Goal: Find specific page/section: Find specific page/section

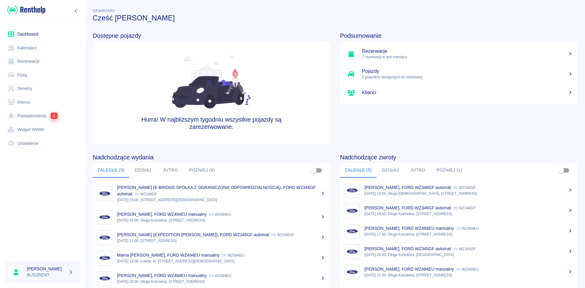
click at [37, 51] on link "Kalendarz" at bounding box center [43, 48] width 76 height 14
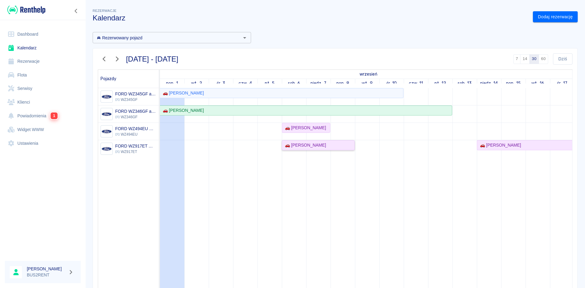
click at [299, 147] on div "🚗 [PERSON_NAME]" at bounding box center [304, 145] width 44 height 6
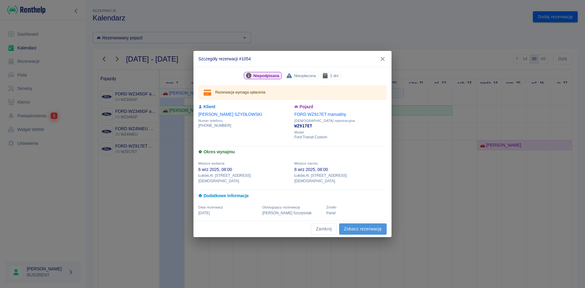
click at [357, 226] on link "Zobacz rezerwację" at bounding box center [362, 228] width 47 height 11
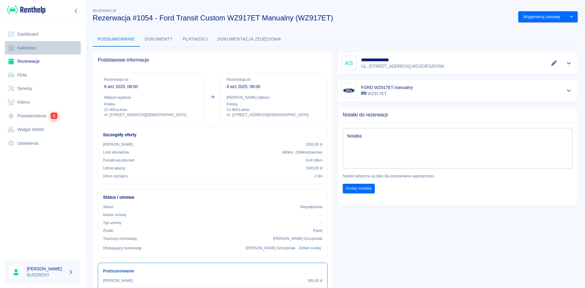
click at [44, 47] on link "Kalendarz" at bounding box center [43, 48] width 76 height 14
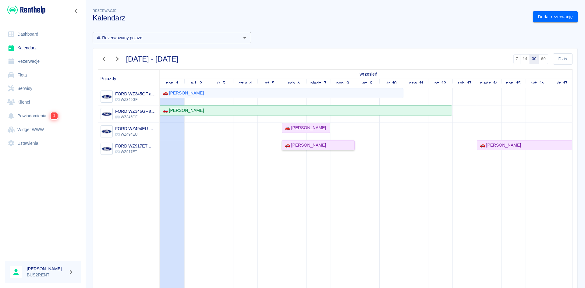
click at [304, 145] on div "🚗 [PERSON_NAME]" at bounding box center [304, 145] width 44 height 6
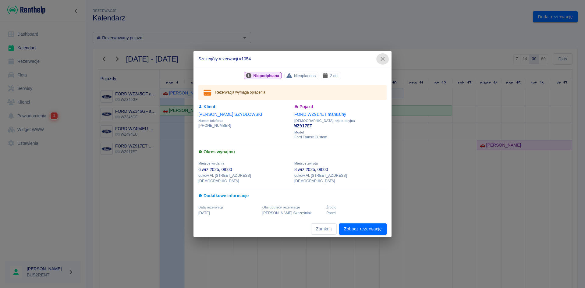
click at [384, 62] on icon "button" at bounding box center [382, 59] width 8 height 6
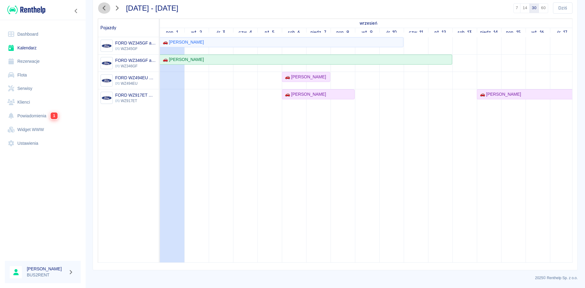
click at [105, 9] on icon "button" at bounding box center [104, 8] width 8 height 6
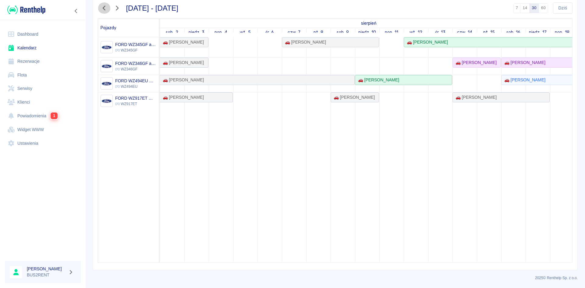
click at [105, 5] on icon "button" at bounding box center [104, 8] width 8 height 6
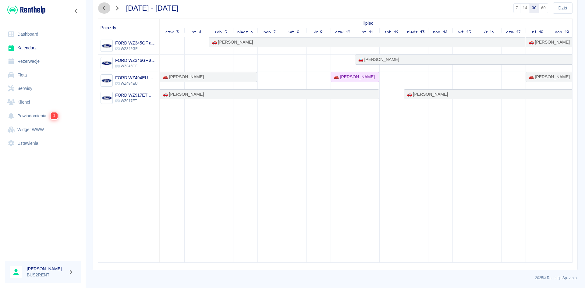
click at [103, 9] on icon "button" at bounding box center [104, 8] width 8 height 6
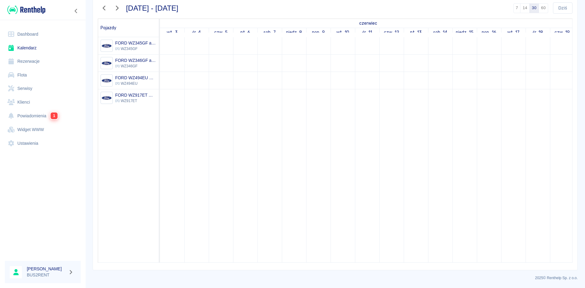
click at [250, 182] on td at bounding box center [245, 149] width 24 height 225
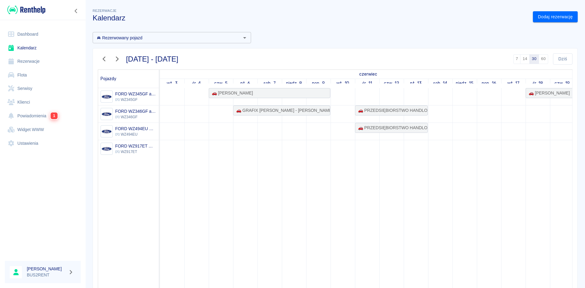
click at [28, 47] on link "Kalendarz" at bounding box center [43, 48] width 76 height 14
click at [118, 59] on icon "button" at bounding box center [117, 59] width 8 height 6
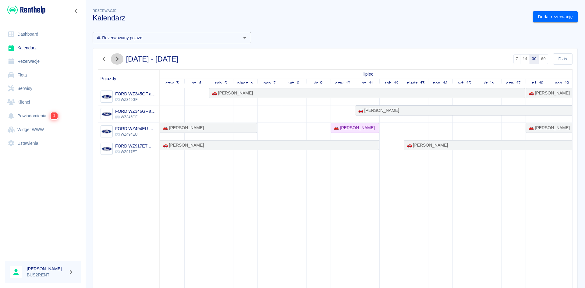
click at [118, 59] on icon "button" at bounding box center [117, 59] width 8 height 6
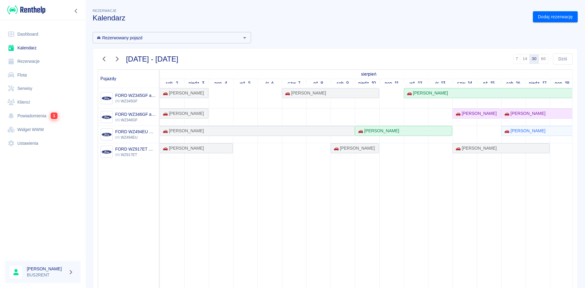
click at [118, 59] on icon "button" at bounding box center [117, 59] width 8 height 6
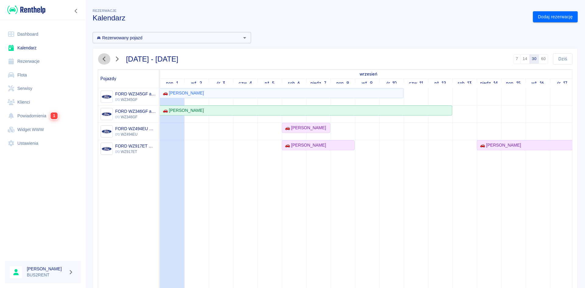
click at [102, 57] on icon "button" at bounding box center [104, 59] width 8 height 6
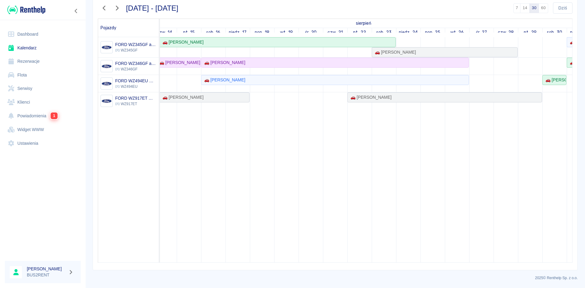
scroll to position [0, 300]
click at [445, 99] on div "🚗 [PERSON_NAME]" at bounding box center [443, 97] width 193 height 6
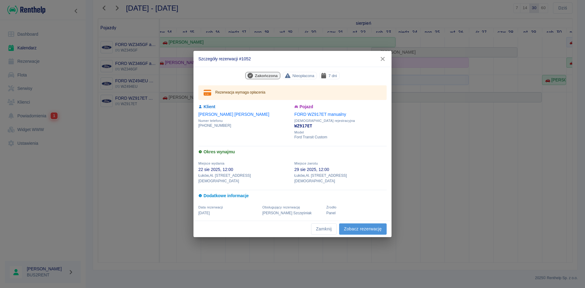
click at [358, 226] on link "Zobacz rezerwację" at bounding box center [362, 228] width 47 height 11
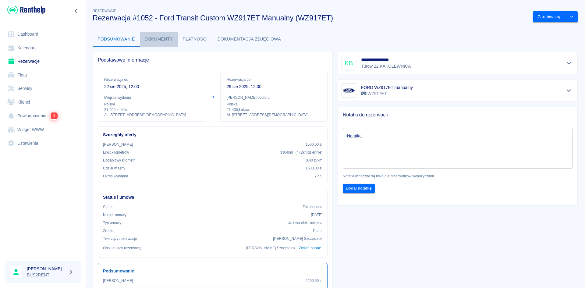
click at [158, 37] on button "Dokumenty" at bounding box center [159, 39] width 38 height 15
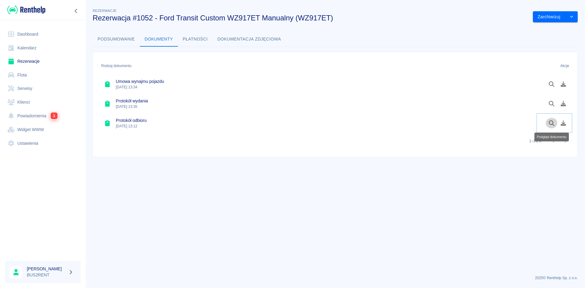
click at [552, 121] on icon "Podgląd dokumentu" at bounding box center [550, 122] width 5 height 5
